Goal: Navigation & Orientation: Find specific page/section

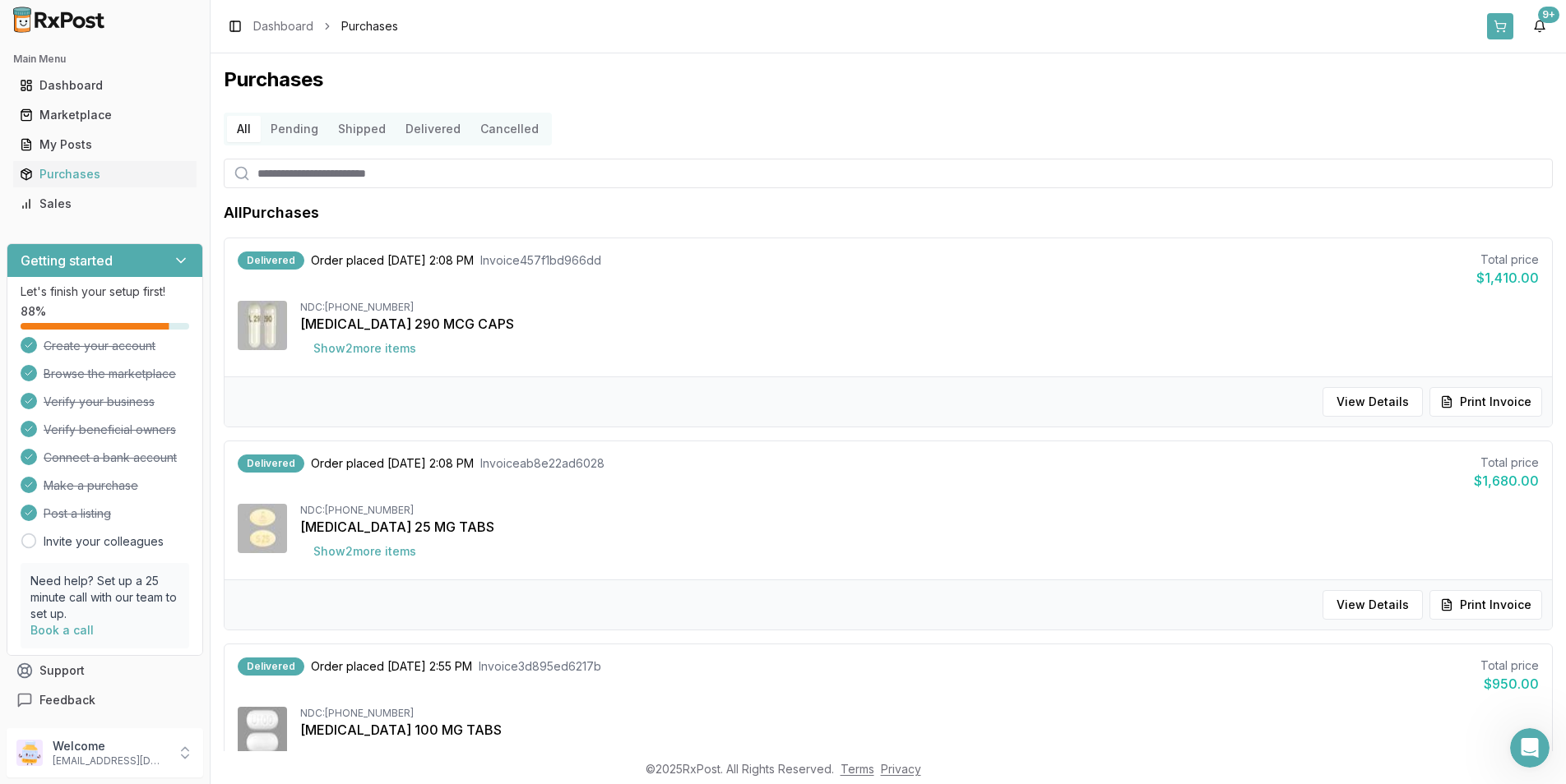
click at [1505, 24] on button at bounding box center [1500, 26] width 27 height 27
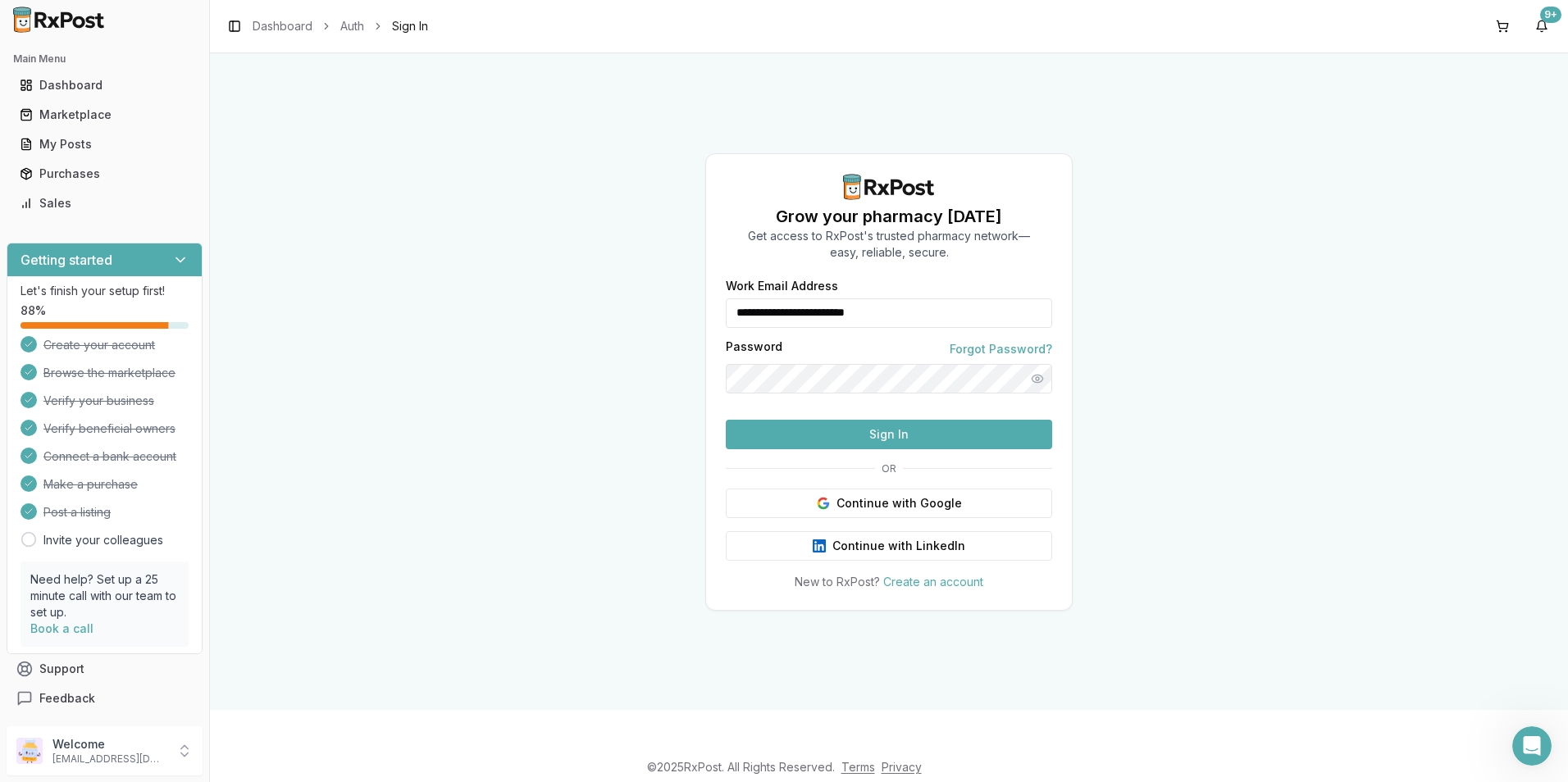
click at [818, 450] on button "Sign In" at bounding box center [889, 435] width 327 height 30
click at [864, 450] on button "Sign In" at bounding box center [889, 435] width 327 height 30
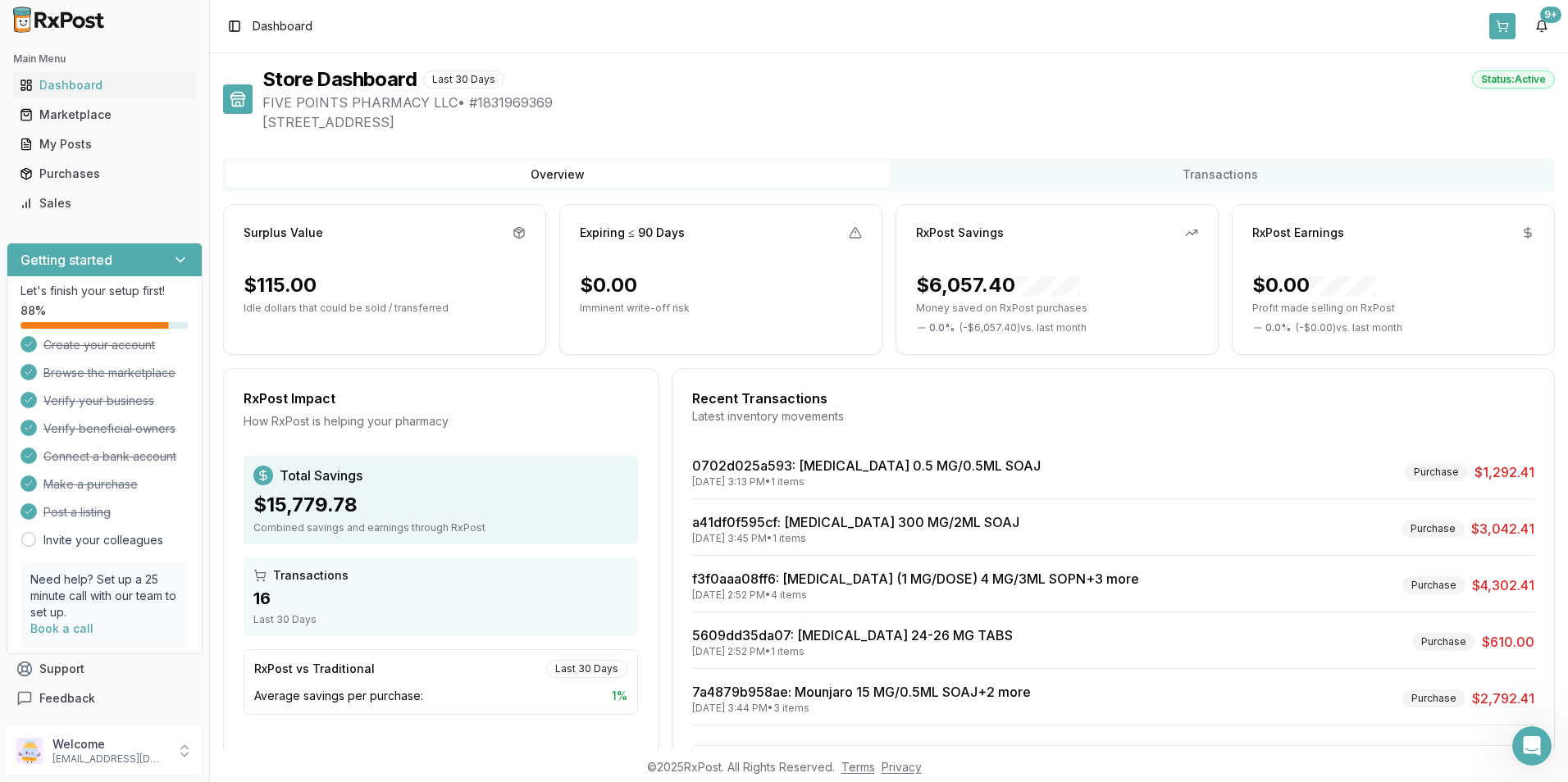
click at [1498, 21] on button at bounding box center [1502, 26] width 27 height 27
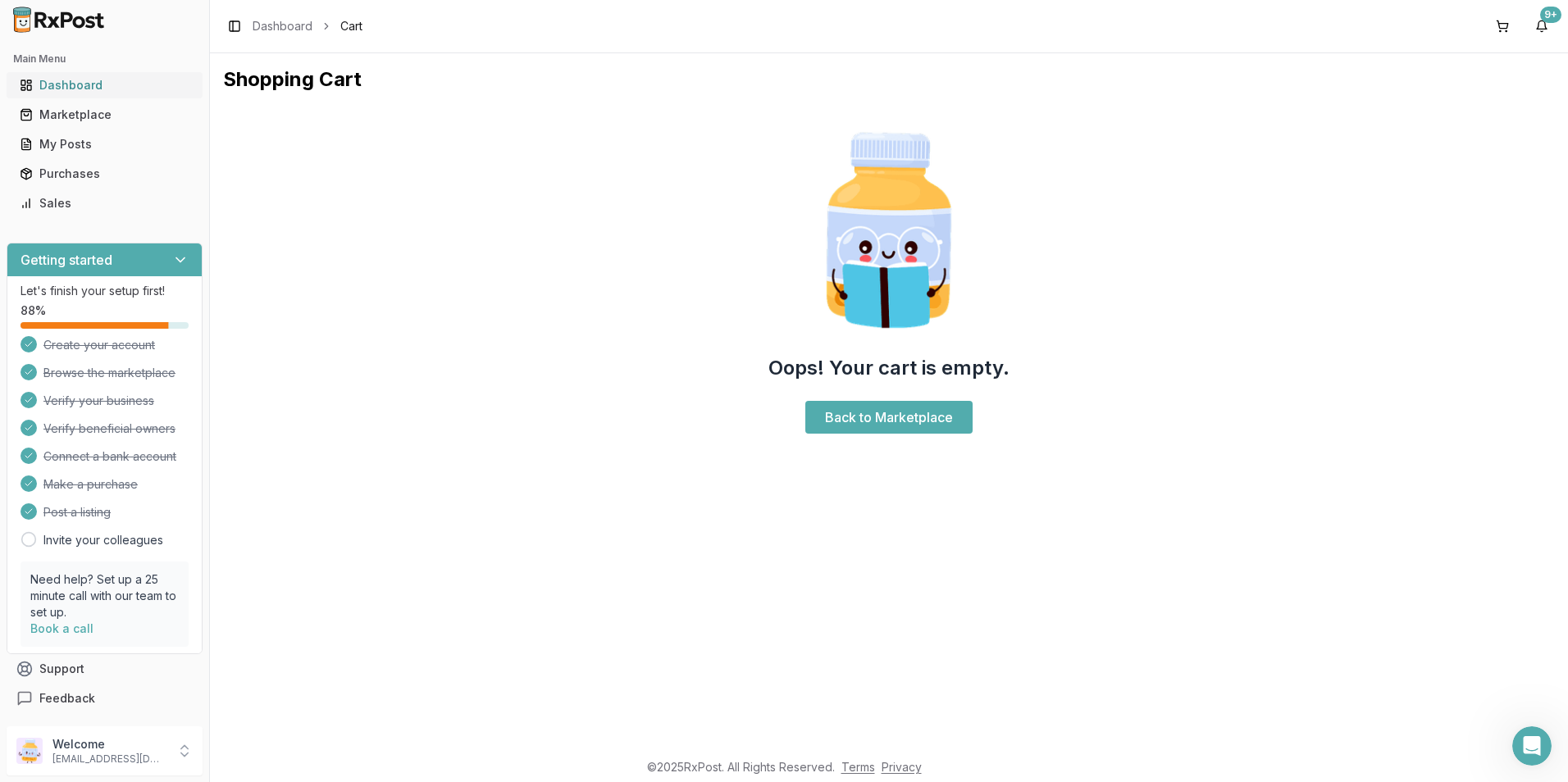
click at [31, 74] on link "Dashboard" at bounding box center [104, 86] width 183 height 30
